Goal: Transaction & Acquisition: Purchase product/service

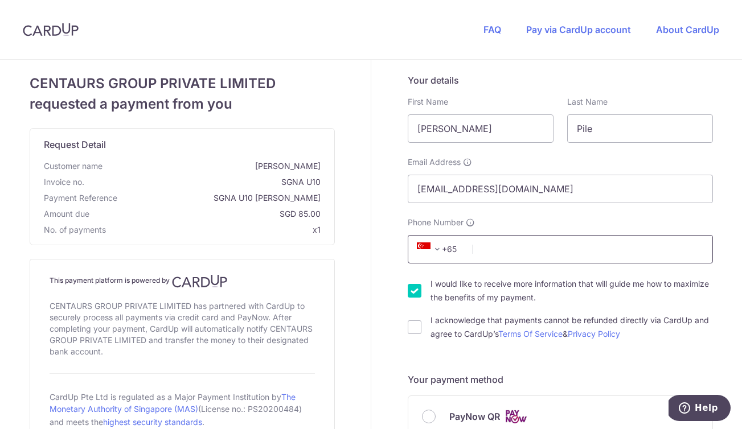
click at [474, 260] on input "Phone Number" at bounding box center [560, 249] width 305 height 28
type input "87147100"
click at [630, 300] on label "I would like to receive more information that will guide me how to maximize the…" at bounding box center [572, 290] width 283 height 27
click at [422, 298] on input "I would like to receive more information that will guide me how to maximize the…" at bounding box center [415, 291] width 14 height 14
checkbox input "false"
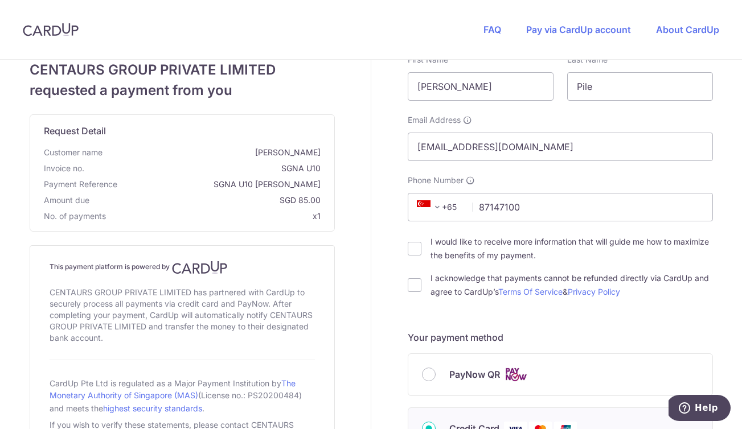
scroll to position [42, 0]
click at [413, 291] on input "I acknowledge that payments cannot be refunded directly via CardUp and agree to…" at bounding box center [415, 286] width 14 height 14
checkbox input "true"
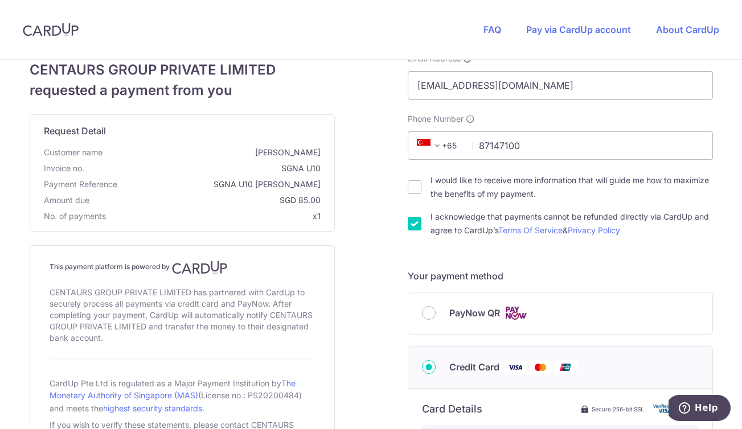
scroll to position [125, 0]
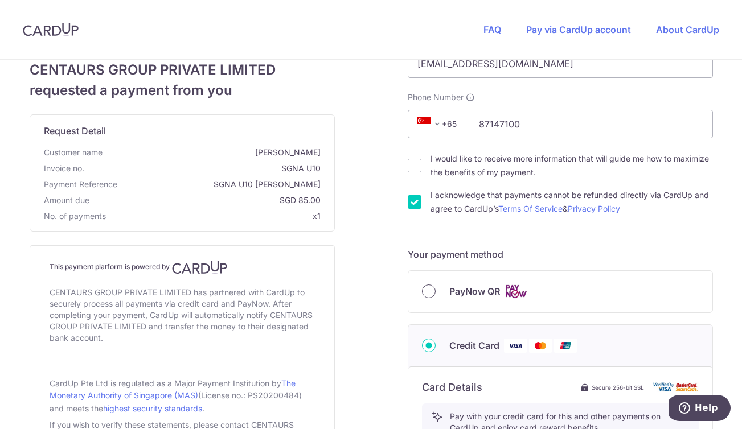
click at [429, 289] on input "PayNow QR" at bounding box center [429, 292] width 14 height 14
radio input "true"
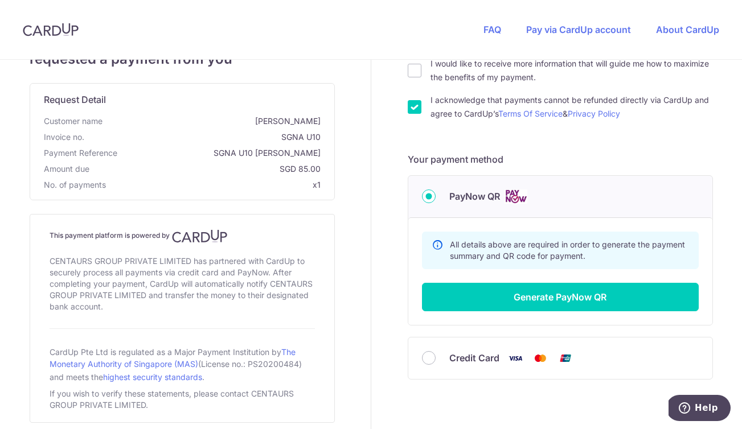
scroll to position [220, 0]
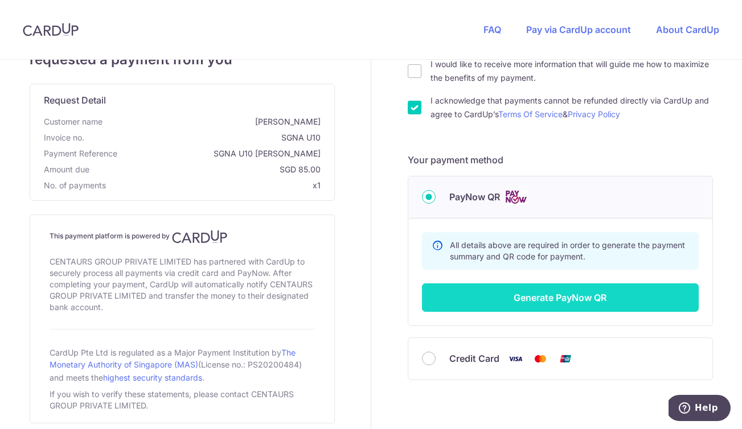
click at [546, 298] on button "Generate PayNow QR" at bounding box center [560, 298] width 277 height 28
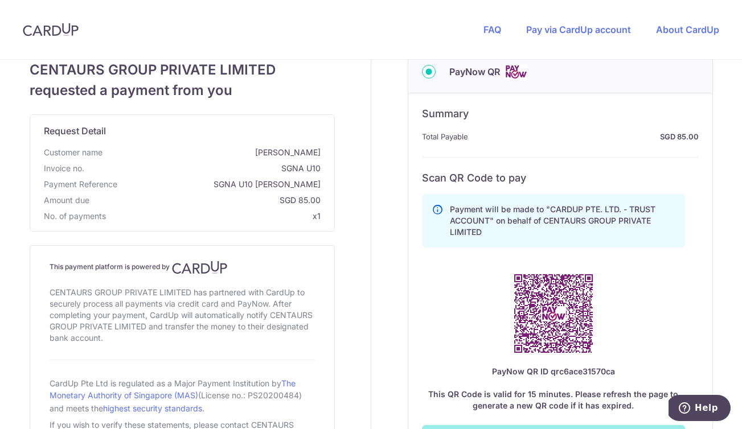
scroll to position [343, 0]
